Goal: Transaction & Acquisition: Obtain resource

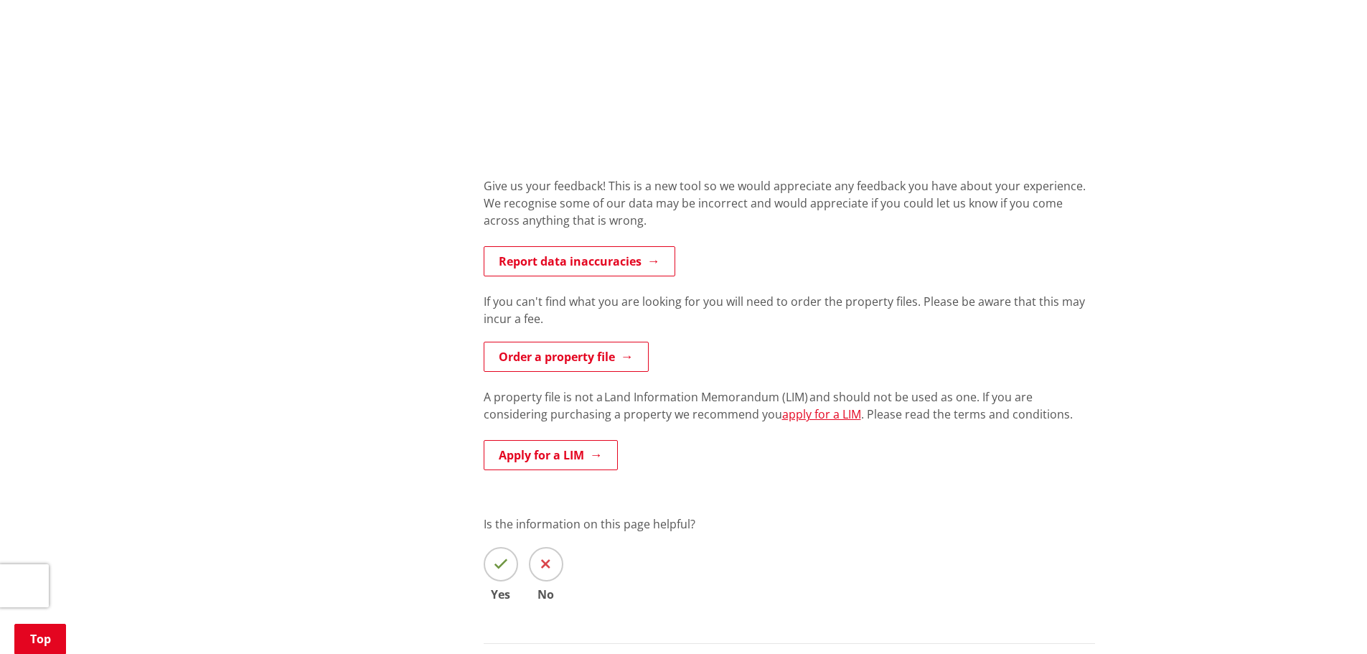
scroll to position [1076, 0]
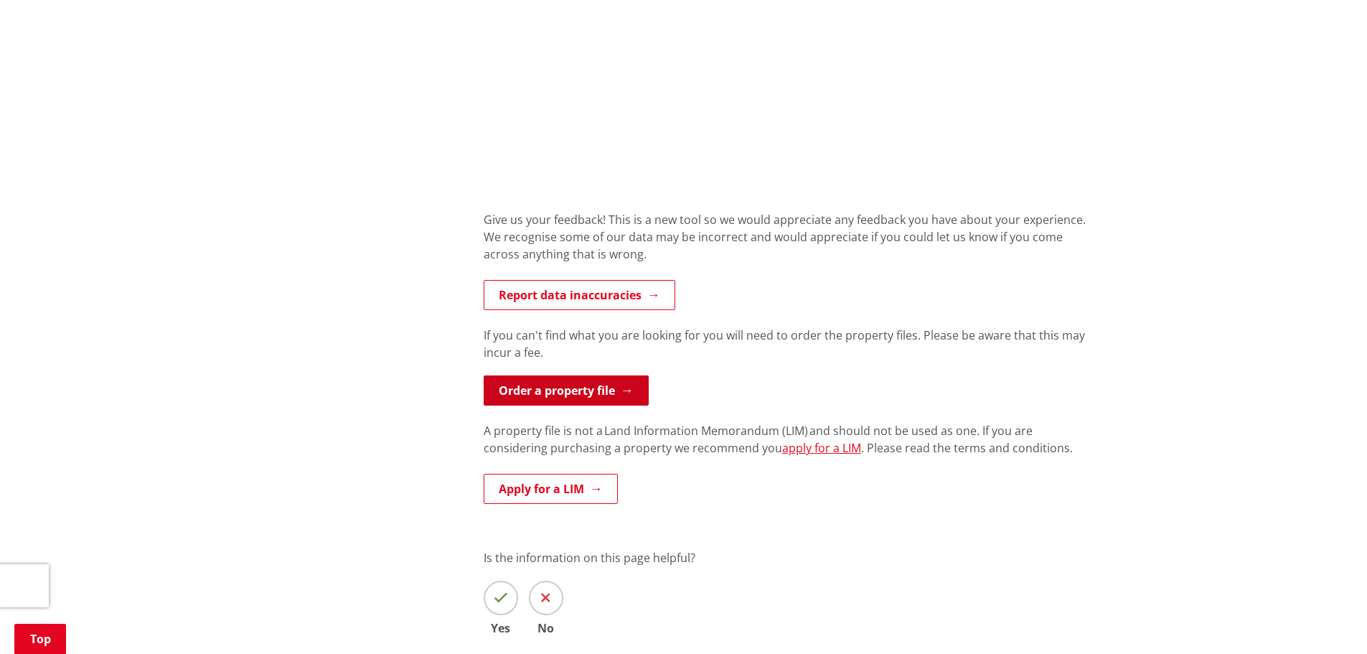
click at [585, 387] on link "Order a property file" at bounding box center [566, 390] width 165 height 30
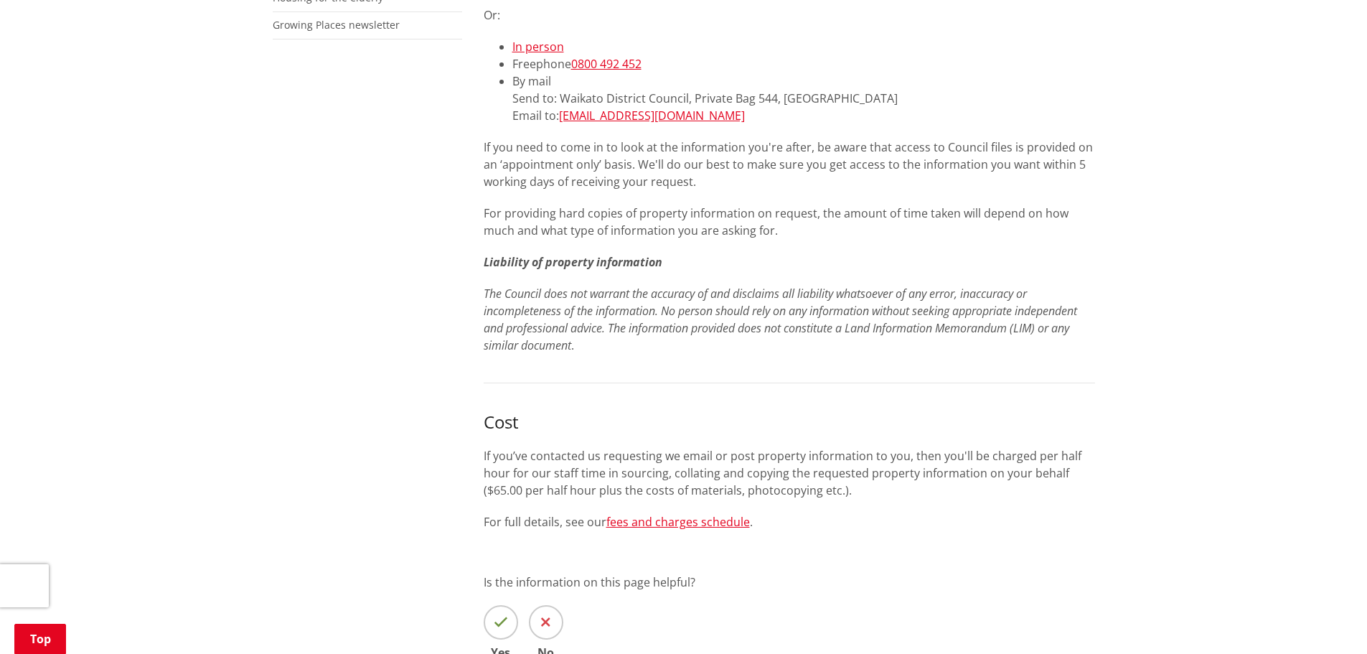
scroll to position [646, 0]
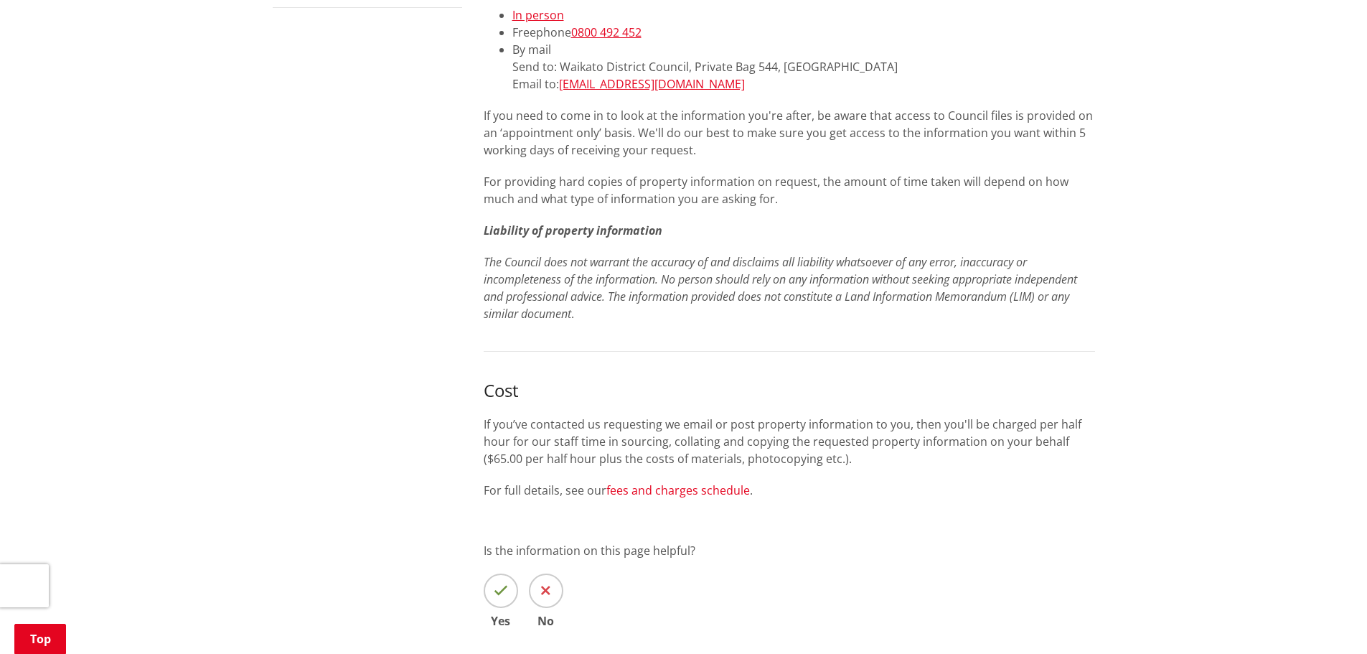
click at [707, 485] on link "fees and charges schedule" at bounding box center [678, 490] width 144 height 16
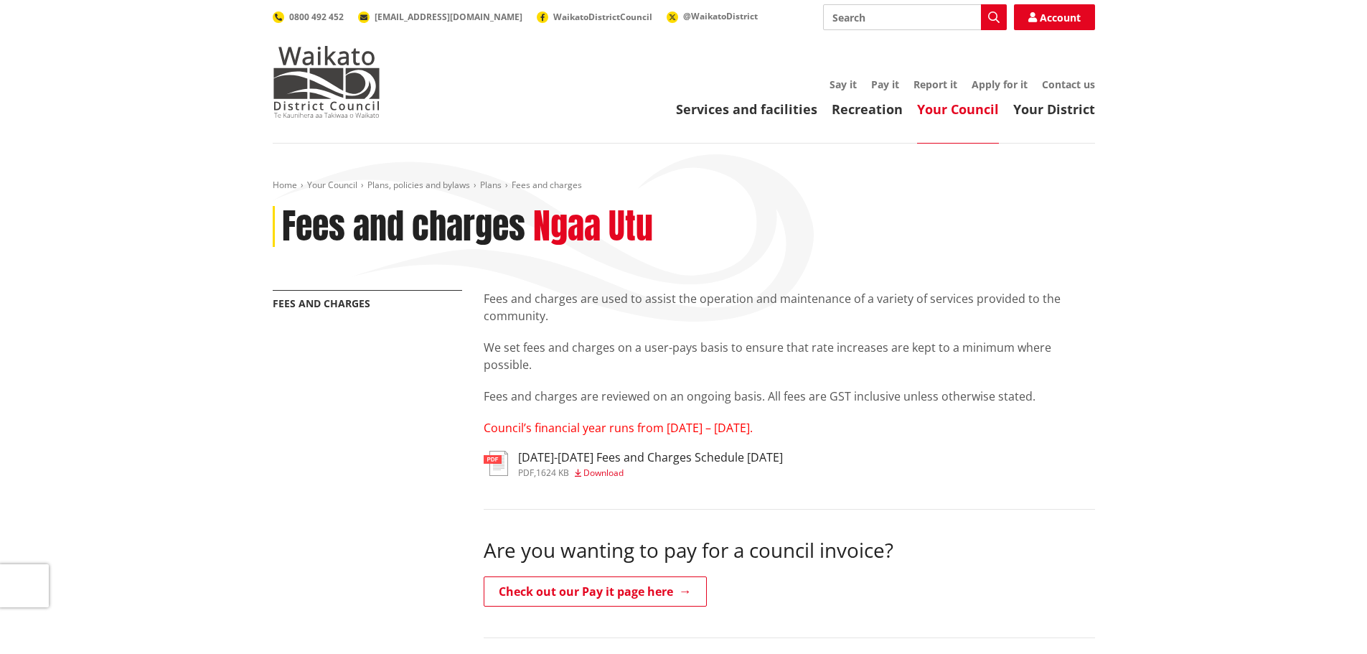
click at [529, 459] on h3 "2025-2027 Fees and Charges Schedule June 2025" at bounding box center [650, 458] width 265 height 14
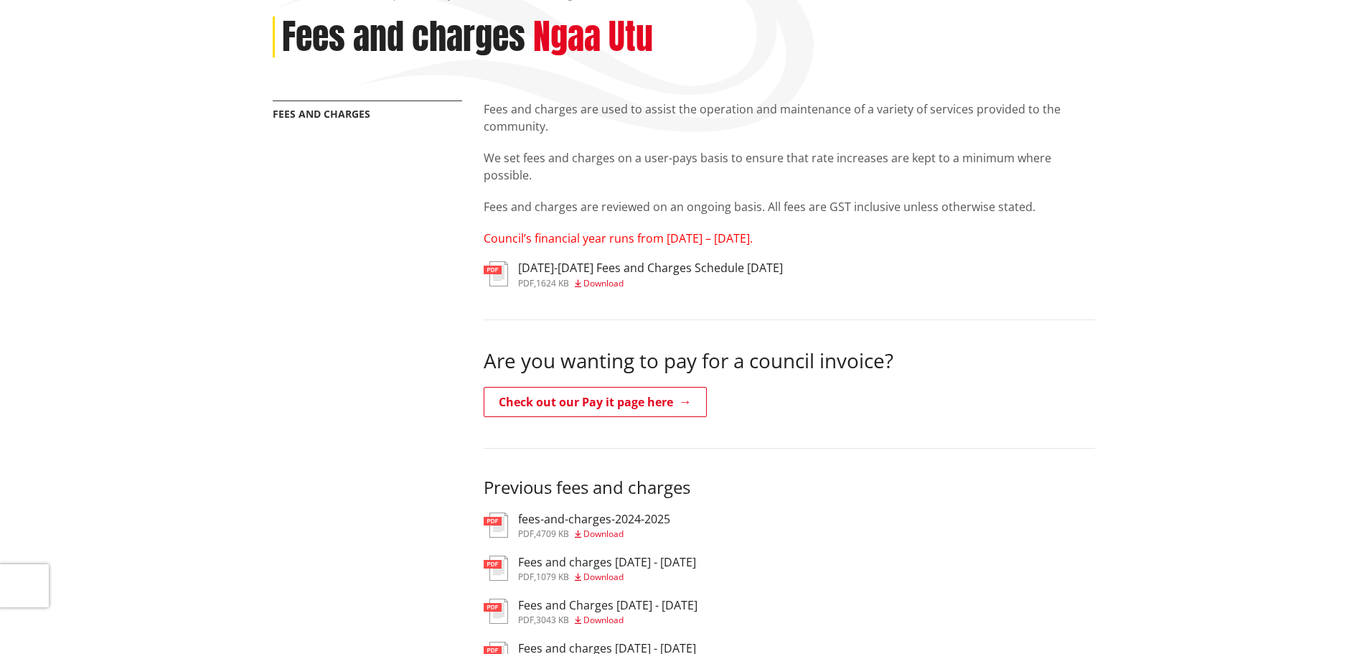
scroll to position [215, 0]
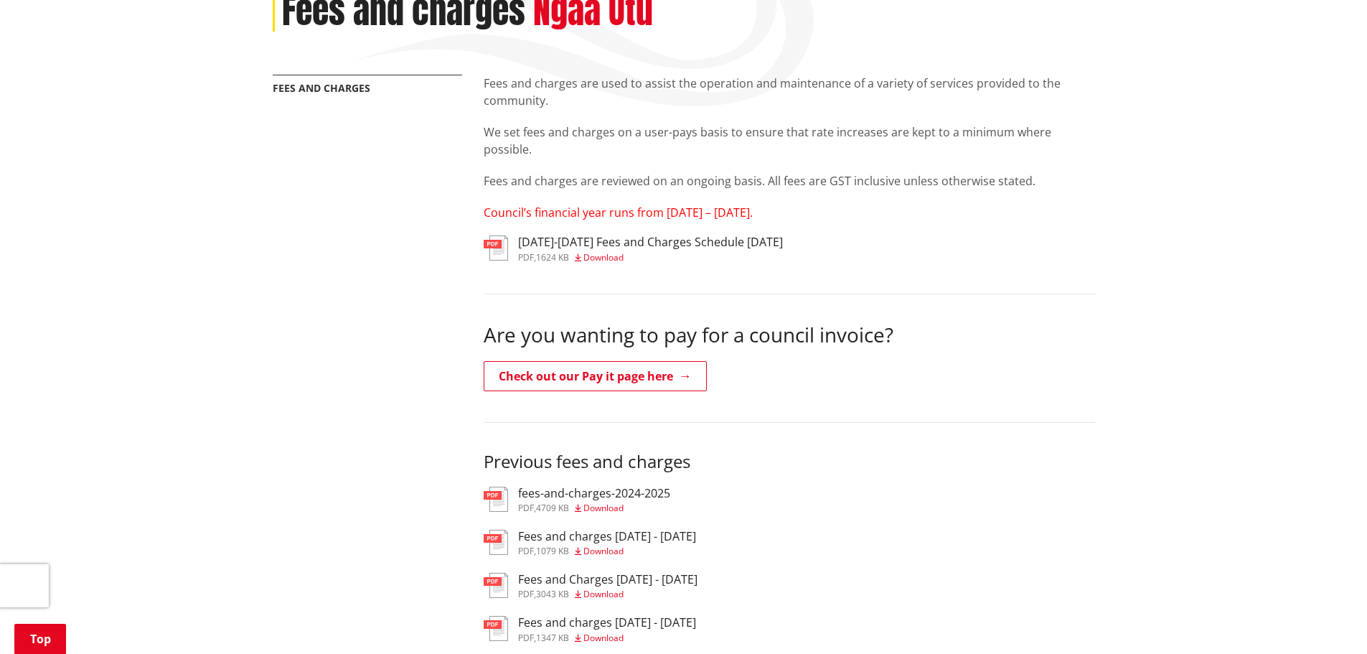
click at [564, 496] on h3 "fees-and-charges-2024-2025" at bounding box center [594, 493] width 152 height 14
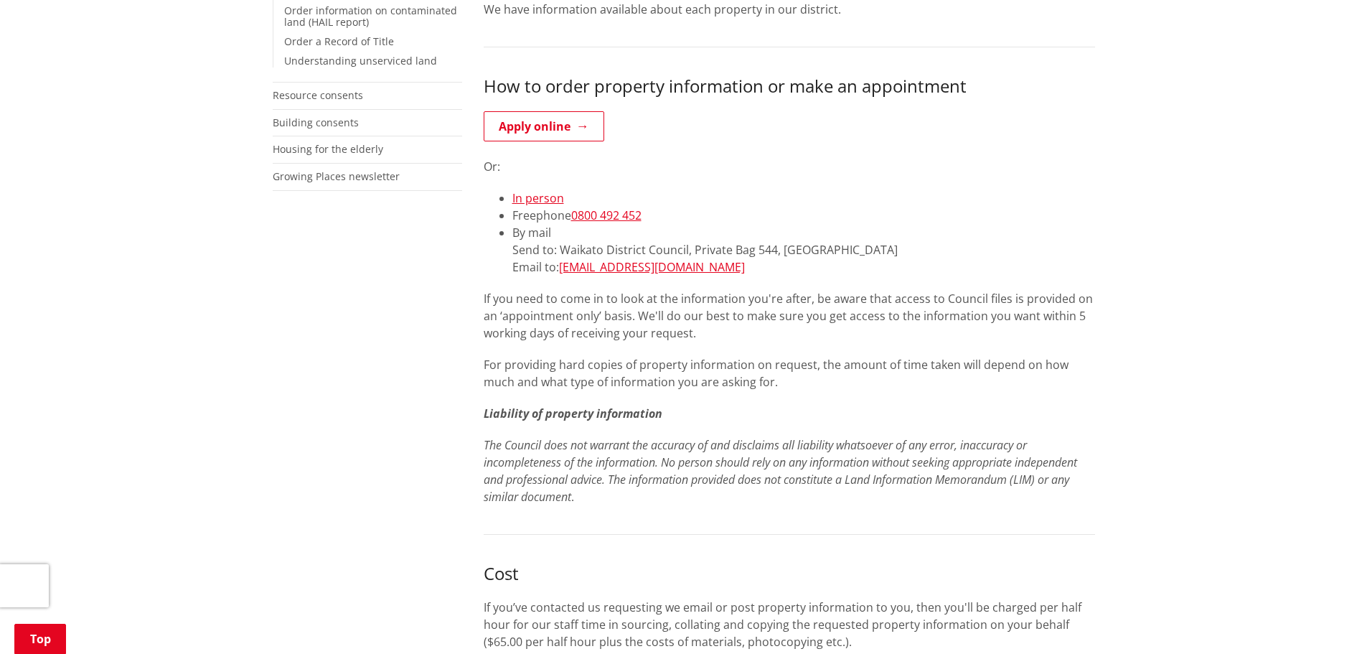
scroll to position [431, 0]
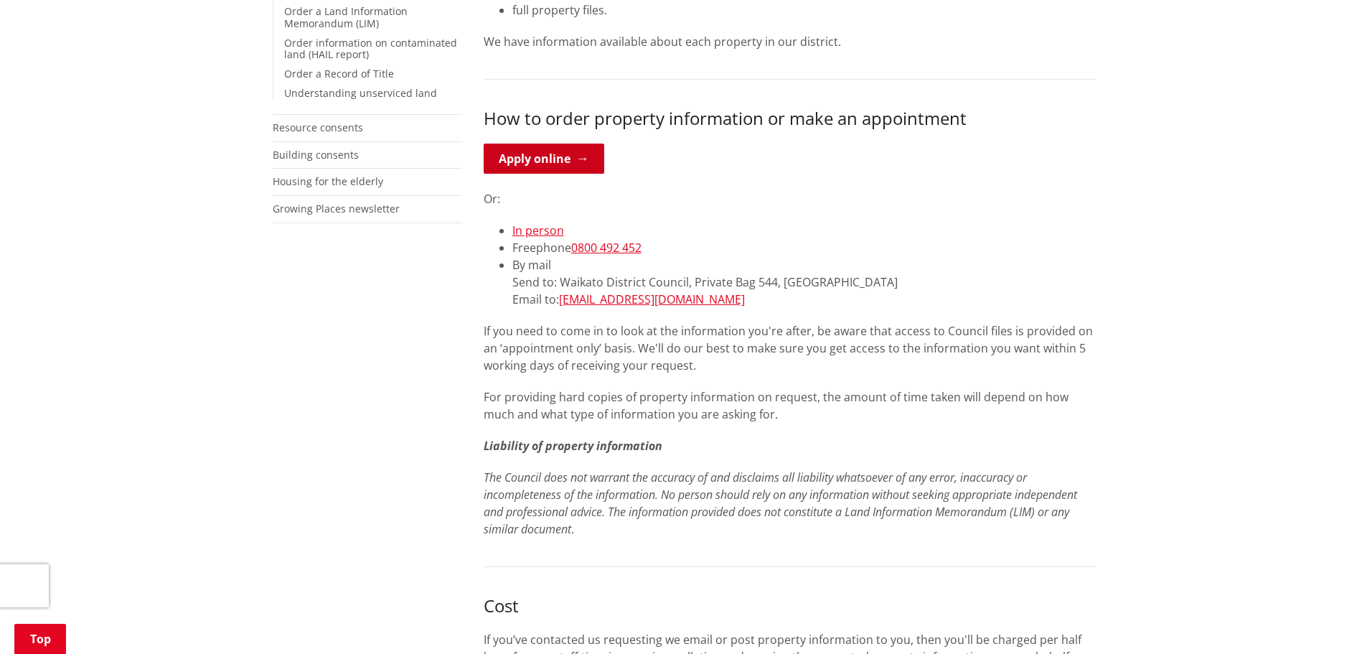
click at [554, 155] on link "Apply online" at bounding box center [544, 159] width 121 height 30
